Goal: Task Accomplishment & Management: Complete application form

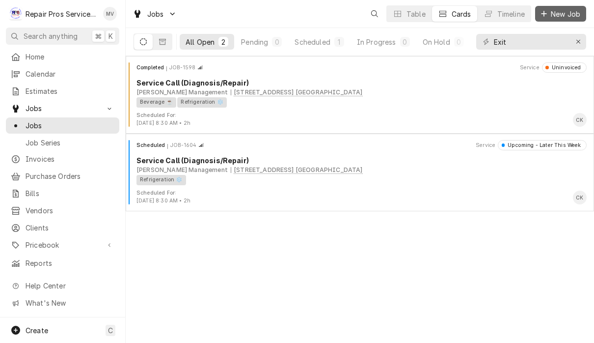
click at [562, 20] on button "New Job" at bounding box center [560, 14] width 51 height 16
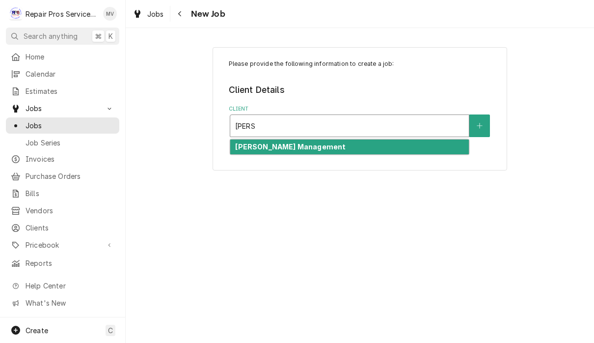
click at [343, 154] on div "[PERSON_NAME] Management" at bounding box center [349, 147] width 239 height 15
type input "smith"
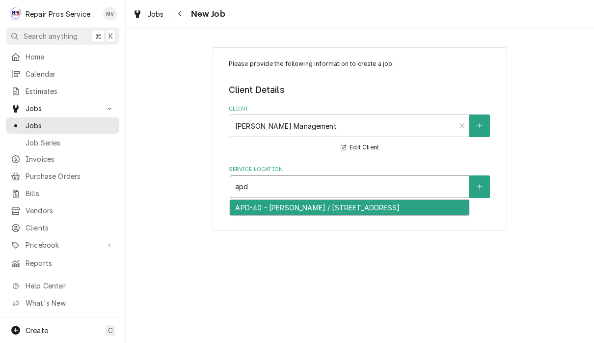
click at [333, 212] on div "APD-40 - McDonald's / 2365 APD 40, Cleveland, TN 37323" at bounding box center [349, 207] width 239 height 15
type input "apd"
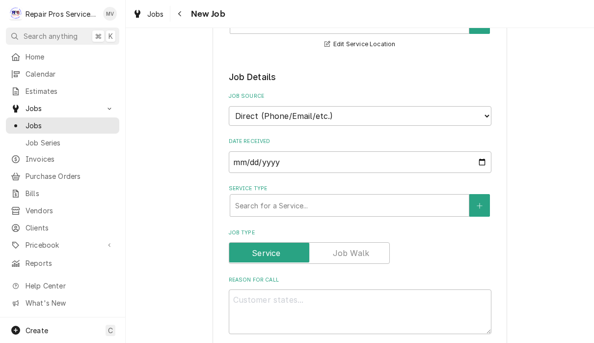
scroll to position [209, 0]
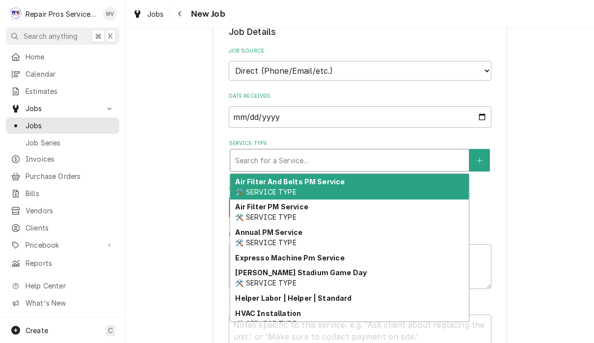
type textarea "x"
type input "d"
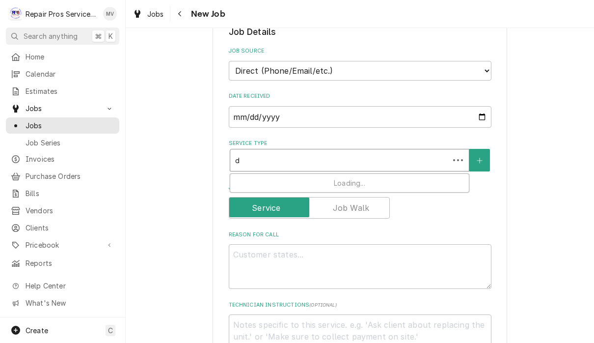
type textarea "x"
type input "di"
type textarea "x"
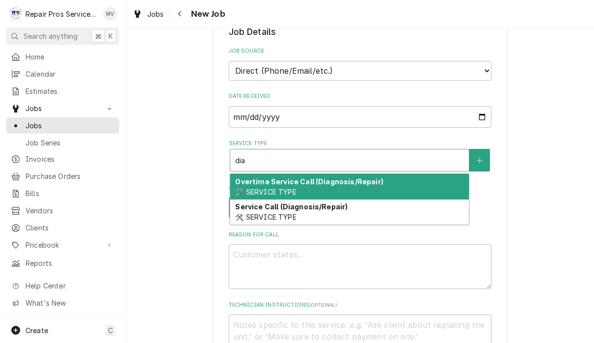
click at [290, 213] on span "🛠️ SERVICE TYPE" at bounding box center [265, 217] width 61 height 8
type input "dia"
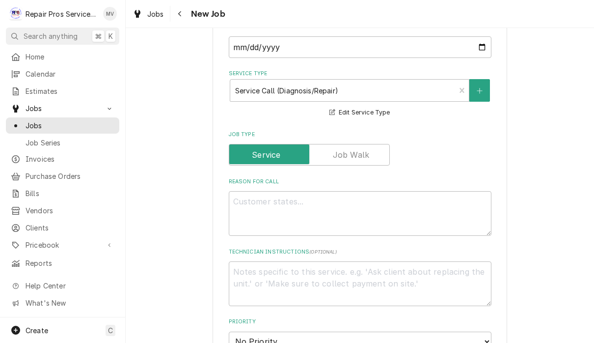
scroll to position [297, 0]
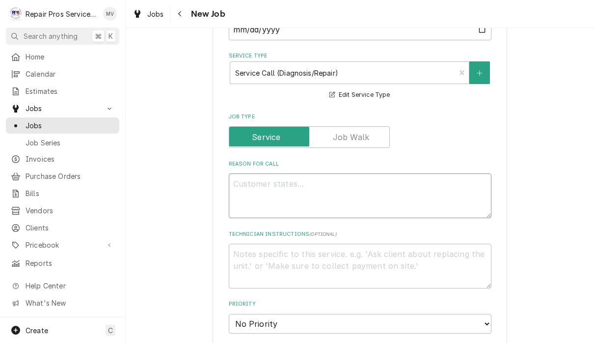
click at [257, 192] on textarea "Reason For Call" at bounding box center [360, 195] width 263 height 45
type textarea "x"
type textarea "F"
type textarea "x"
type textarea "Fr"
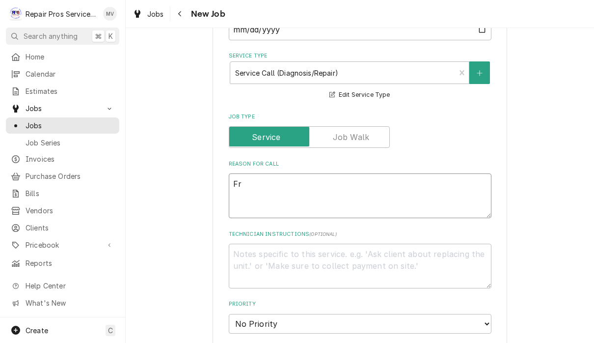
type textarea "x"
type textarea "Fra"
type textarea "x"
type textarea "Frap"
type textarea "x"
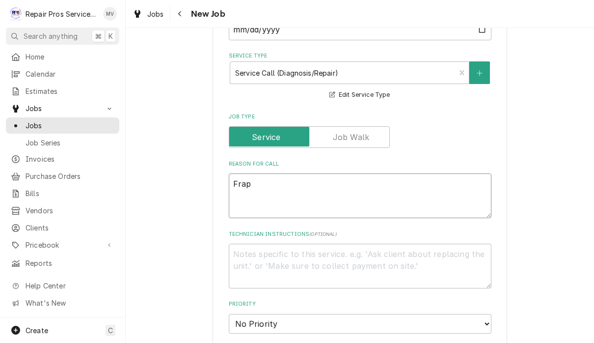
type textarea "Frapp"
type textarea "x"
type textarea "Frappe"
type textarea "x"
type textarea "Frappee"
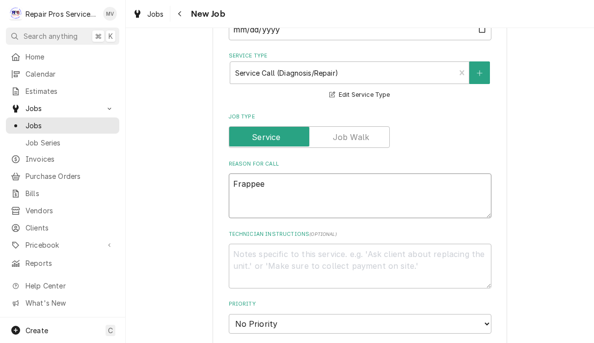
type textarea "x"
type textarea "Frappe"
type textarea "x"
type textarea "Frappe"
type textarea "x"
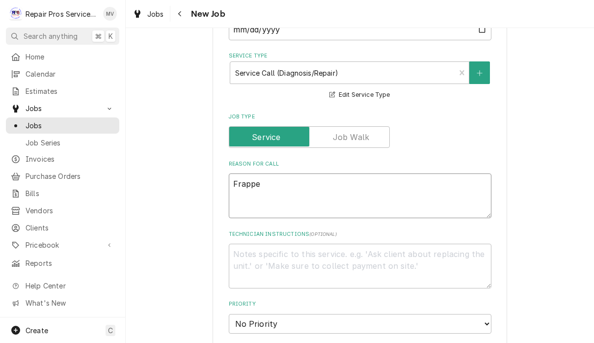
type textarea "Frappe m"
type textarea "x"
type textarea "Frappe ma"
type textarea "x"
type textarea "Frappe mac"
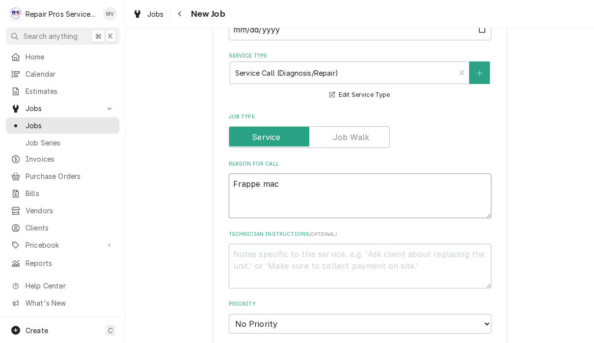
type textarea "x"
type textarea "Frappe mach"
type textarea "x"
type textarea "Frappe machi"
type textarea "x"
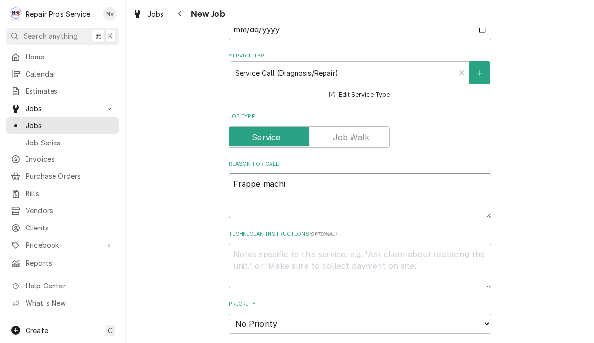
type textarea "Frappe machin"
type textarea "x"
type textarea "Frappe machine"
type textarea "x"
type textarea "Frappe machine"
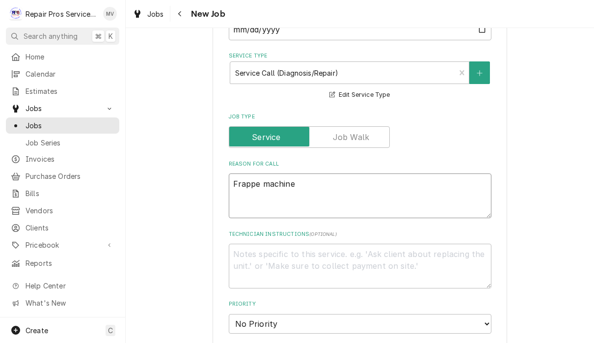
type textarea "x"
type textarea "Frappe machine -"
type textarea "x"
type textarea "Frappe machine -"
type textarea "x"
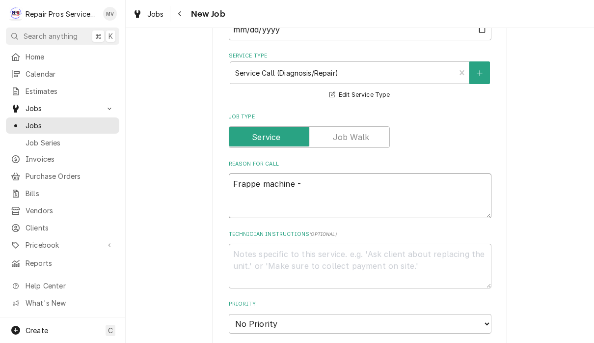
type textarea "Frappe machine - r"
type textarea "x"
type textarea "Frappe machine - re"
type textarea "x"
type textarea "Frappe machine - rep"
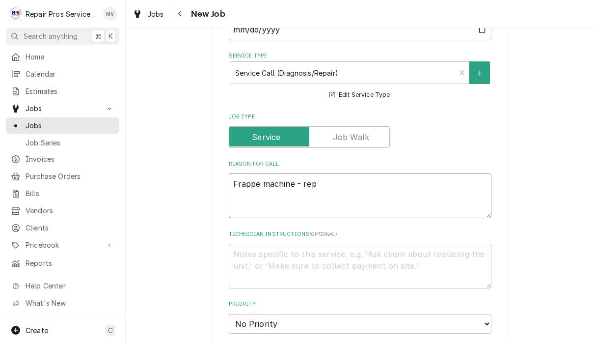
type textarea "x"
type textarea "Frappe machine - repl"
type textarea "x"
type textarea "Frappe machine - repla"
type textarea "x"
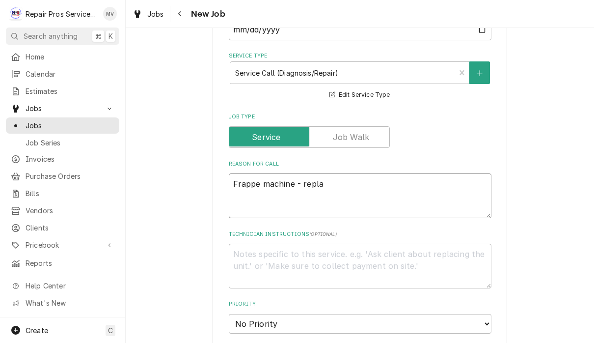
type textarea "Frappe machine - replac"
type textarea "x"
type textarea "Frappe machine - replace"
type textarea "x"
type textarea "Frappe machine - replace"
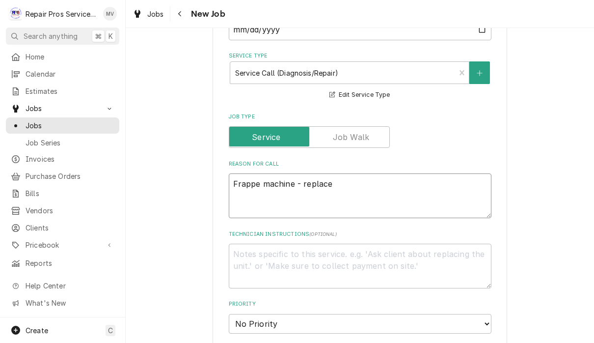
type textarea "x"
type textarea "Frappe machine - replace q"
type textarea "x"
type textarea "Frappe machine - replace qu"
type textarea "x"
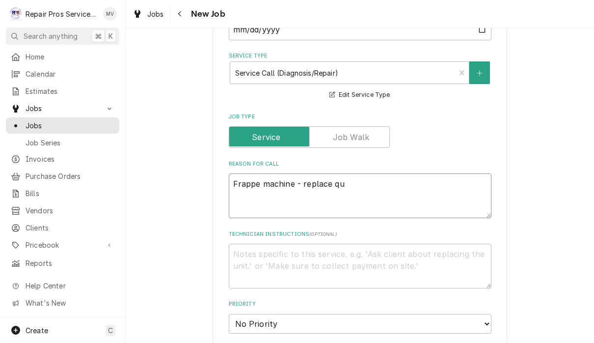
type textarea "Frappe machine - replace qui"
type textarea "x"
type textarea "Frappe machine - replace quick"
type textarea "x"
type textarea "Frappe machine - replace quick"
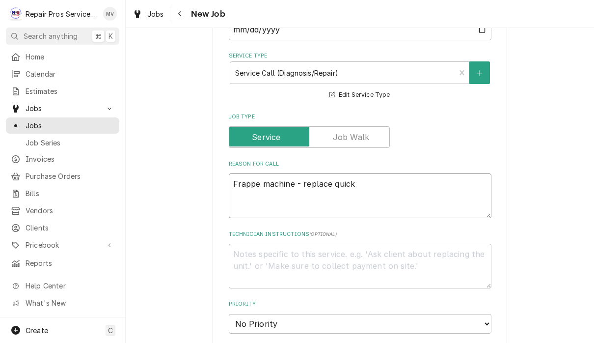
type textarea "x"
type textarea "Frappe machine - replace quick c"
type textarea "x"
type textarea "Frappe machine - replace quick co"
type textarea "x"
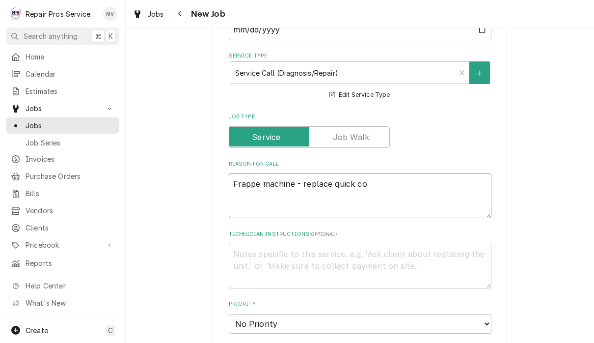
type textarea "Frappe machine - replace quick con"
type textarea "x"
type textarea "Frappe machine - replace quick conn"
type textarea "x"
type textarea "Frappe machine - replace quick conne"
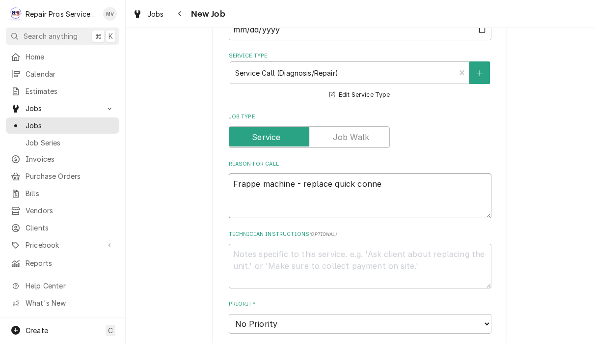
type textarea "x"
type textarea "Frappe machine - replace quick connec"
type textarea "x"
type textarea "Frappe machine - replace quick connect"
type textarea "x"
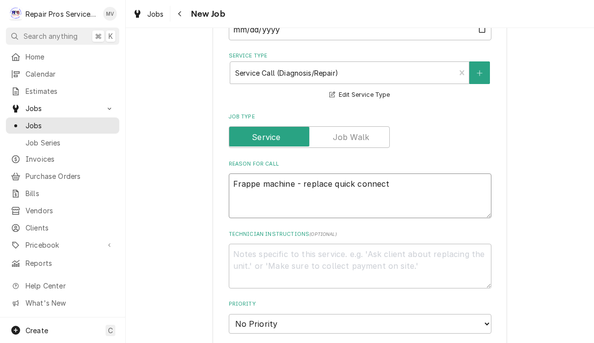
type textarea "Frappe machine - replace quick connects"
type textarea "x"
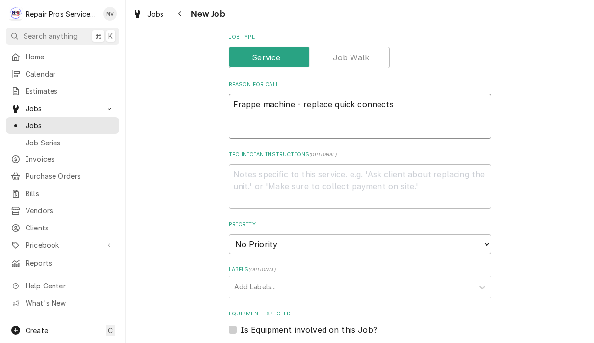
scroll to position [398, 0]
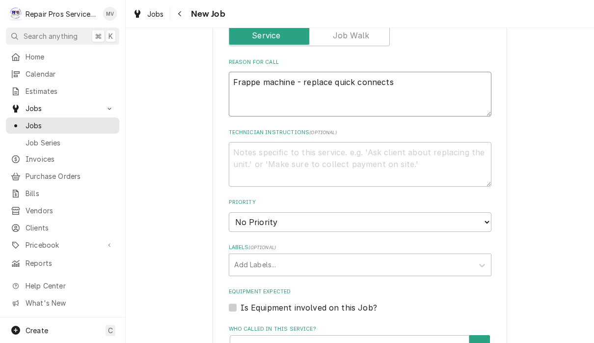
type textarea "Frappe machine - replace quick connects"
click at [383, 219] on select "No Priority Urgent High Medium Low" at bounding box center [360, 222] width 263 height 20
select select "3"
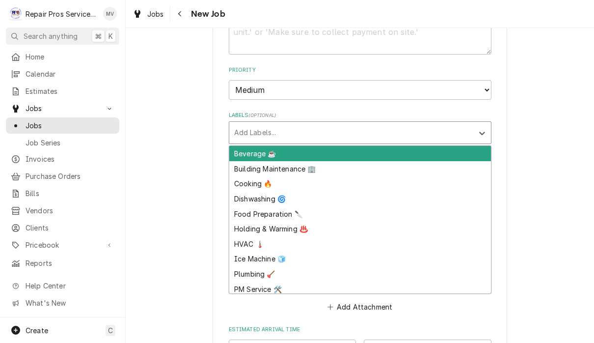
scroll to position [539, 0]
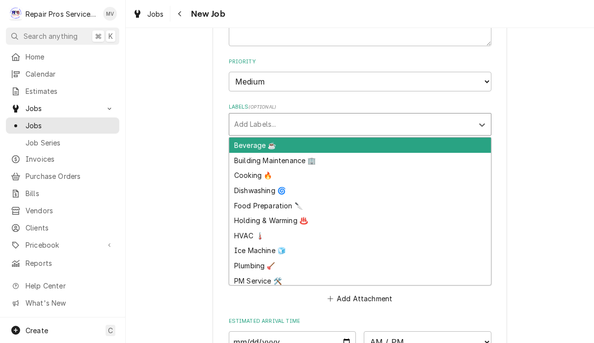
click at [268, 138] on div "Beverage ☕" at bounding box center [360, 145] width 262 height 15
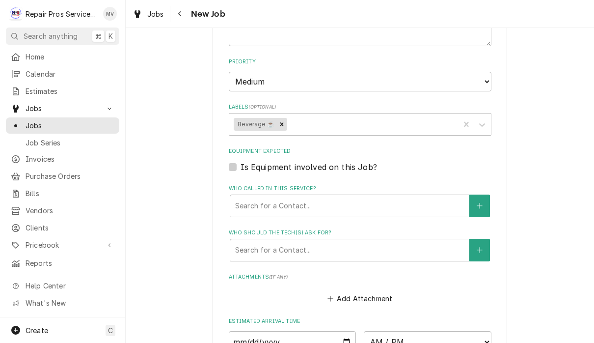
type textarea "x"
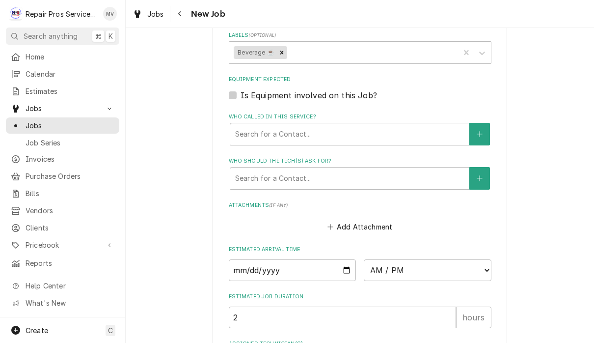
scroll to position [623, 0]
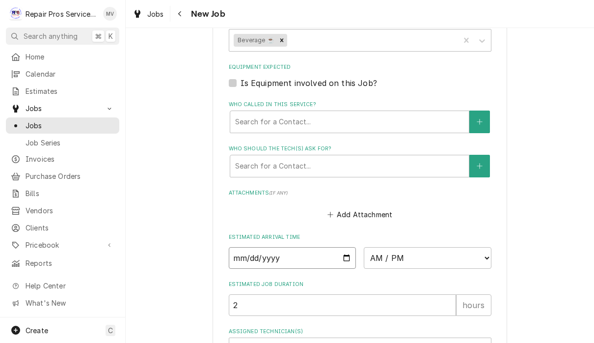
click at [241, 247] on input "Date" at bounding box center [293, 258] width 128 height 22
type input "2025-10-01"
type textarea "x"
type input "2025-10-08"
type textarea "x"
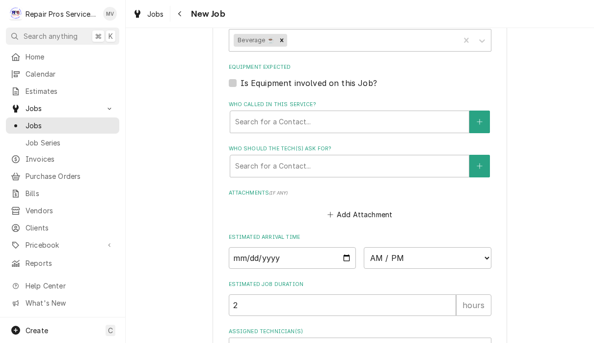
click at [376, 247] on select "AM / PM 6:00 AM 6:15 AM 6:30 AM 6:45 AM 7:00 AM 7:15 AM 7:30 AM 7:45 AM 8:00 AM…" at bounding box center [428, 258] width 128 height 22
select select "11:30:00"
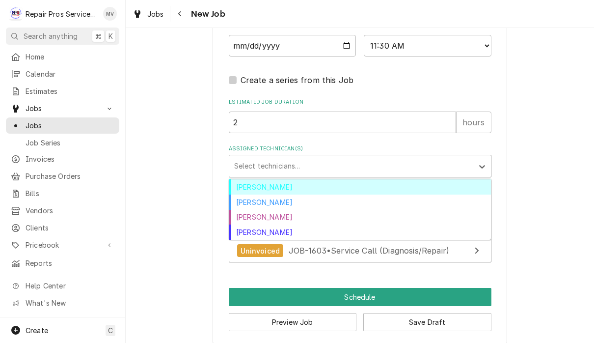
scroll to position [834, 0]
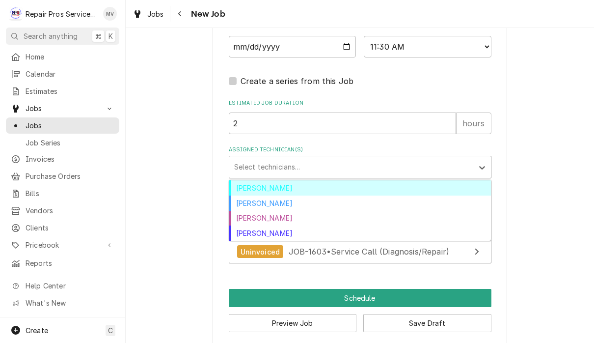
click at [270, 196] on div "Caleb Kvale" at bounding box center [360, 203] width 262 height 15
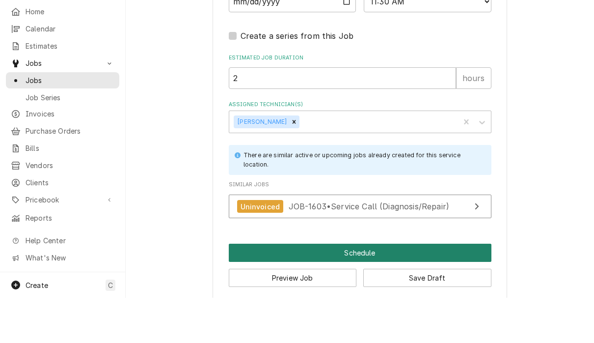
click at [351, 289] on button "Schedule" at bounding box center [360, 298] width 263 height 18
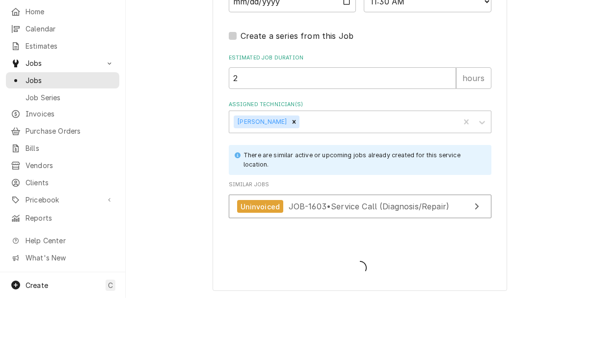
scroll to position [824, 0]
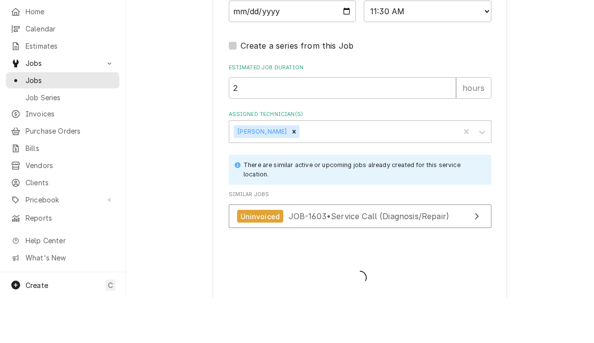
type textarea "x"
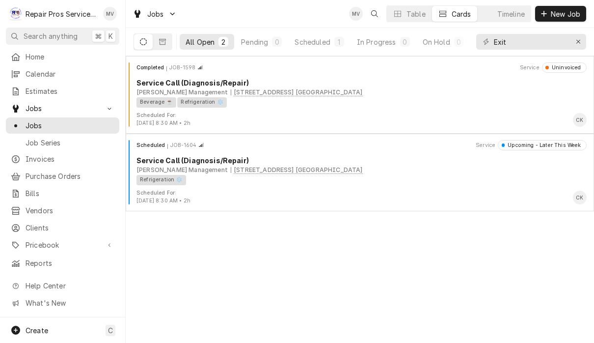
scroll to position [0, 0]
